Goal: Information Seeking & Learning: Learn about a topic

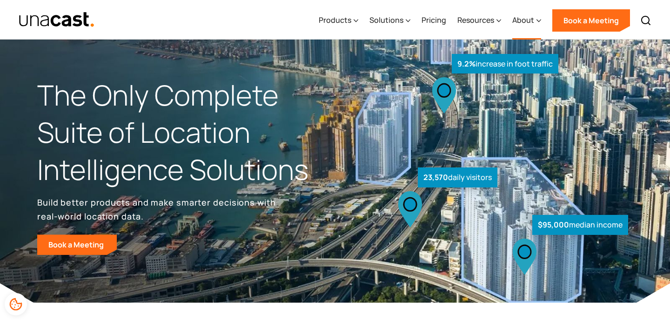
click at [516, 20] on div "About" at bounding box center [524, 19] width 22 height 11
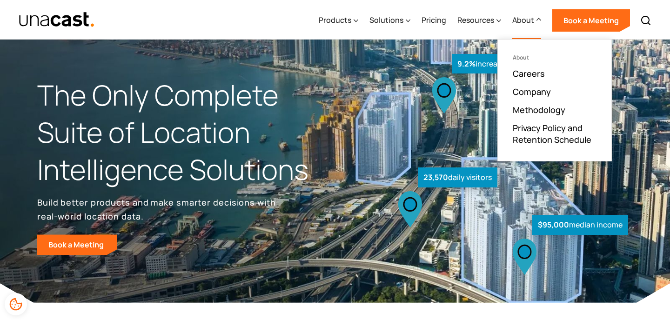
click at [521, 23] on div "About" at bounding box center [524, 19] width 22 height 11
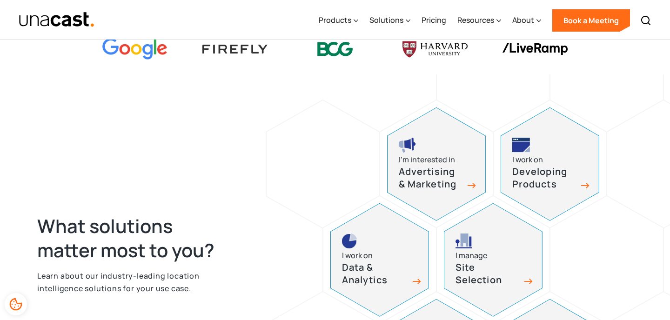
scroll to position [321, 0]
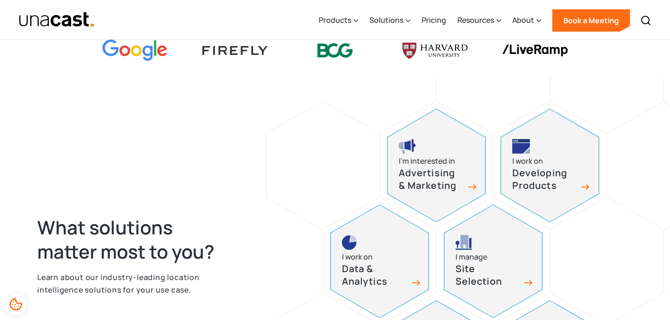
click at [425, 155] on div "I’m interested in" at bounding box center [427, 161] width 56 height 13
click at [547, 158] on div "I work on Developing Products" at bounding box center [550, 165] width 98 height 113
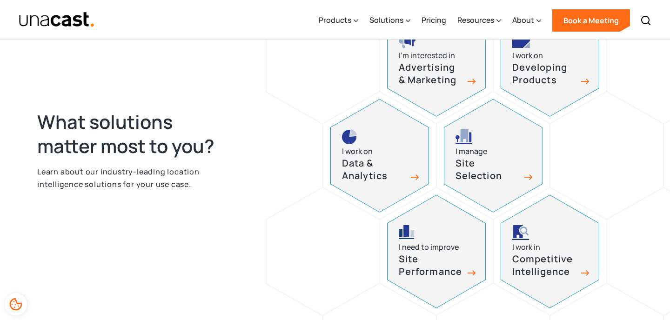
scroll to position [445, 0]
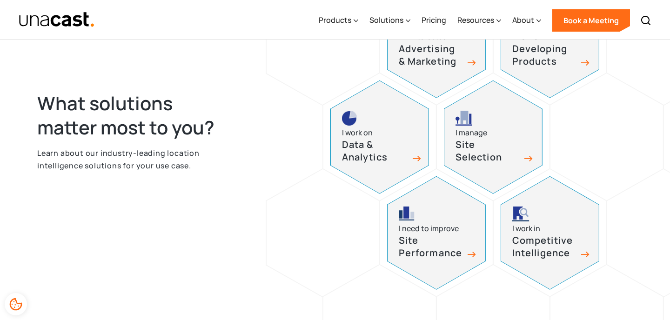
click at [372, 147] on h3 "Data & Analytics" at bounding box center [374, 151] width 65 height 25
click at [496, 149] on h3 "Site Selection" at bounding box center [488, 151] width 65 height 25
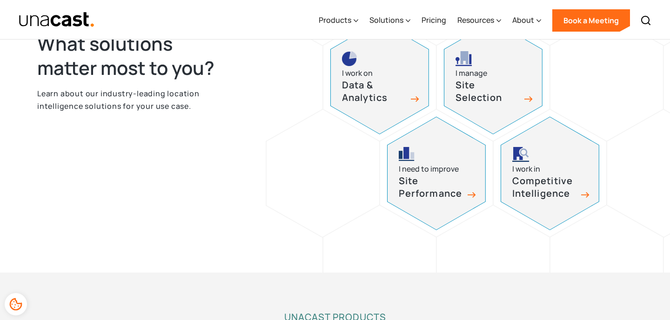
scroll to position [514, 0]
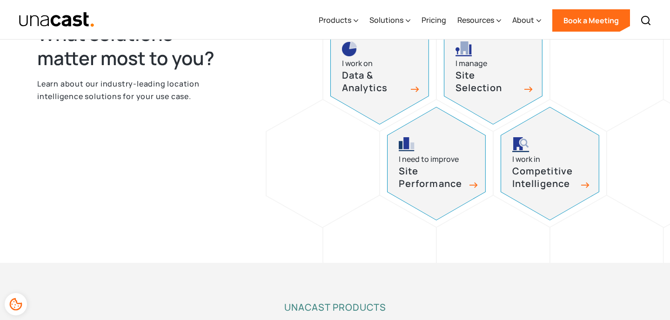
click at [417, 177] on h3 "Site Performance" at bounding box center [431, 177] width 65 height 25
click at [541, 180] on h3 "Competitive Intelligence" at bounding box center [545, 177] width 65 height 25
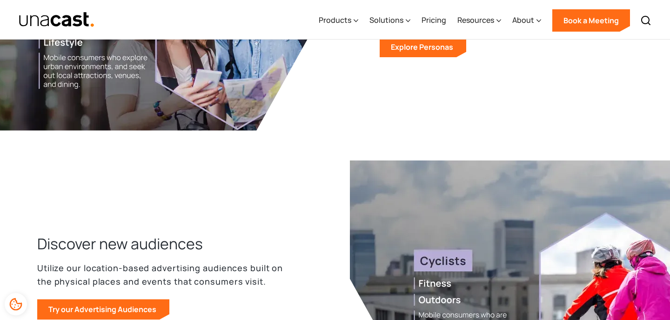
scroll to position [1384, 0]
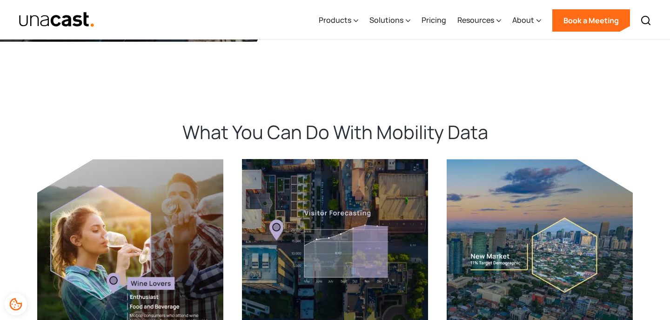
scroll to position [1395, 0]
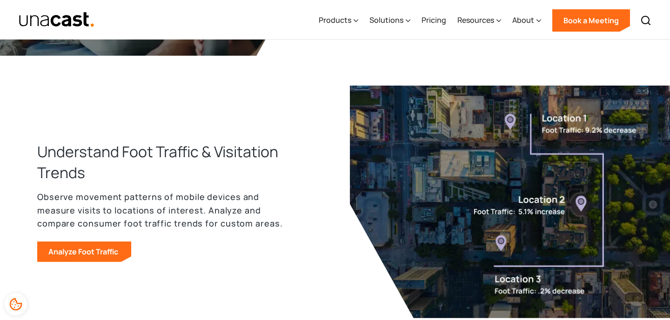
scroll to position [723, 0]
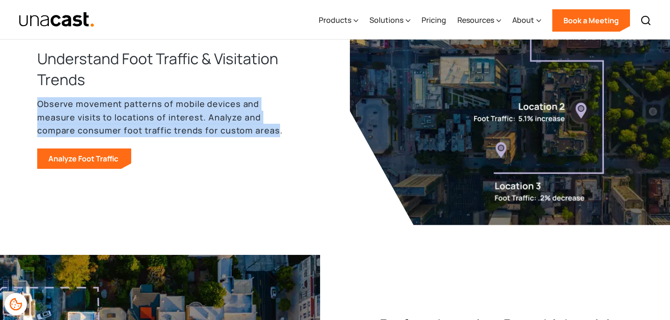
drag, startPoint x: 37, startPoint y: 102, endPoint x: 274, endPoint y: 128, distance: 238.4
click at [274, 128] on p "Observe movement patterns of mobile devices and measure visits to locations of …" at bounding box center [163, 117] width 253 height 40
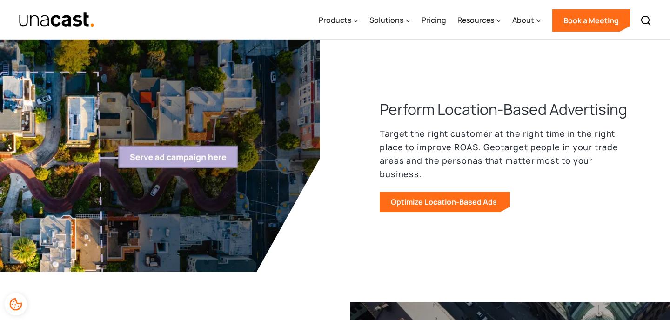
scroll to position [930, 0]
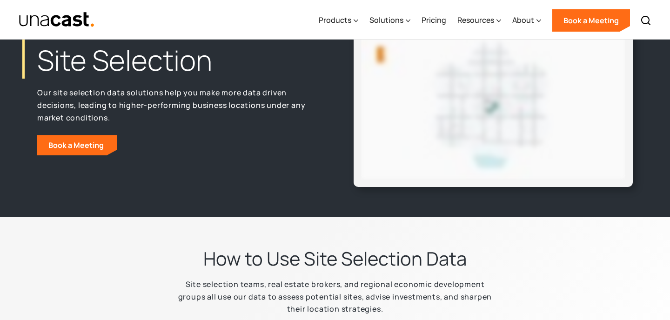
scroll to position [177, 0]
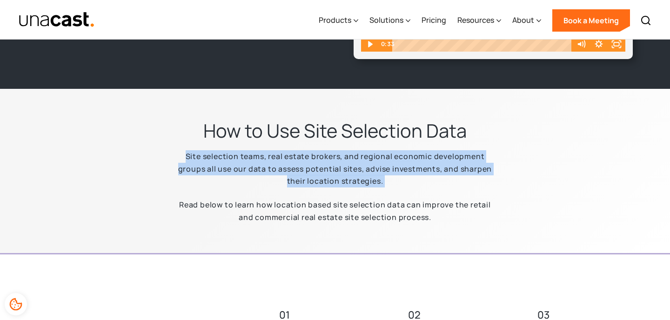
drag, startPoint x: 172, startPoint y: 153, endPoint x: 420, endPoint y: 198, distance: 252.1
click at [420, 198] on div "How to Use Site Selection Data Site selection teams, real estate brokers, and r…" at bounding box center [334, 177] width 465 height 116
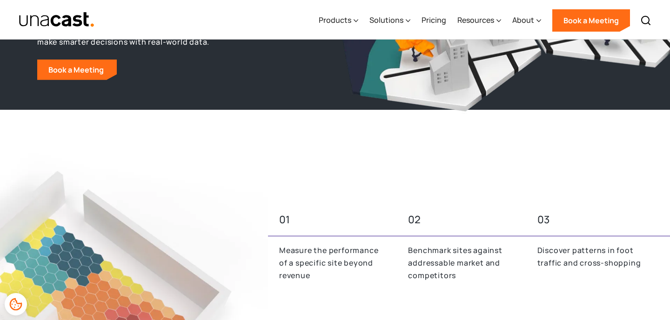
scroll to position [158, 0]
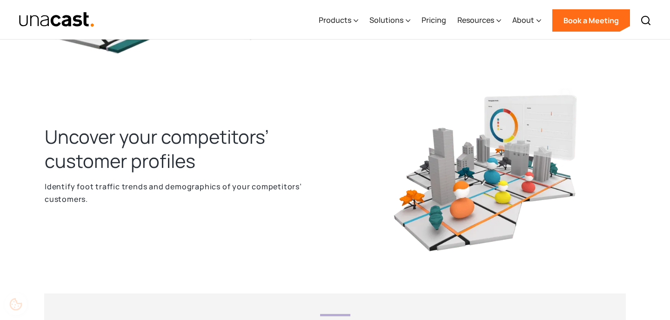
scroll to position [946, 0]
